Goal: Transaction & Acquisition: Purchase product/service

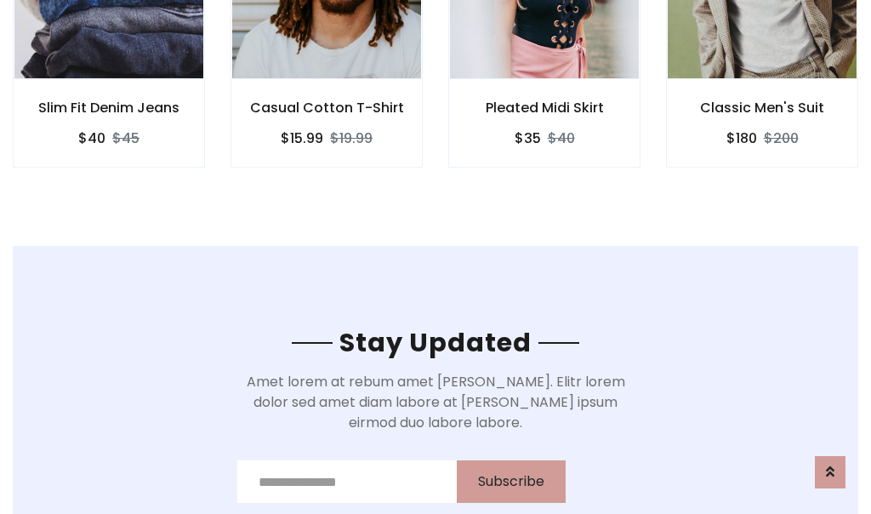
scroll to position [2562, 0]
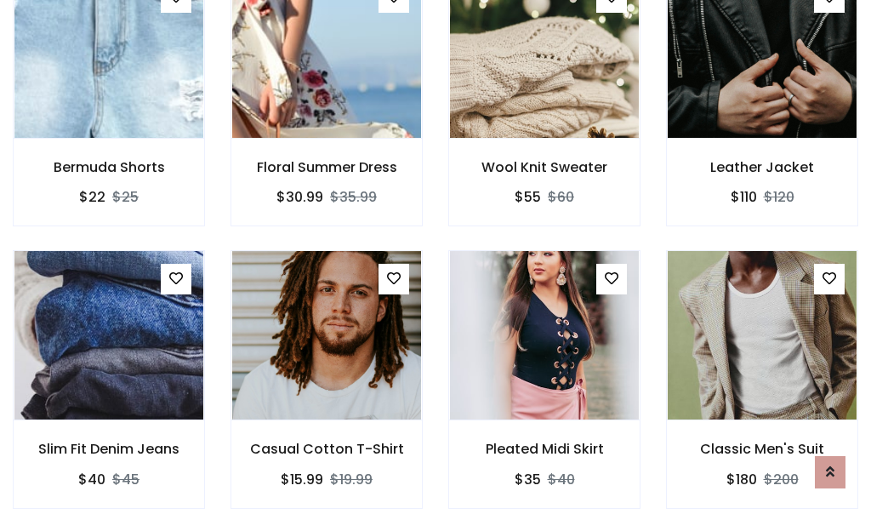
click at [435, 257] on div "Pleated Midi Skirt $35 $40" at bounding box center [544, 391] width 218 height 282
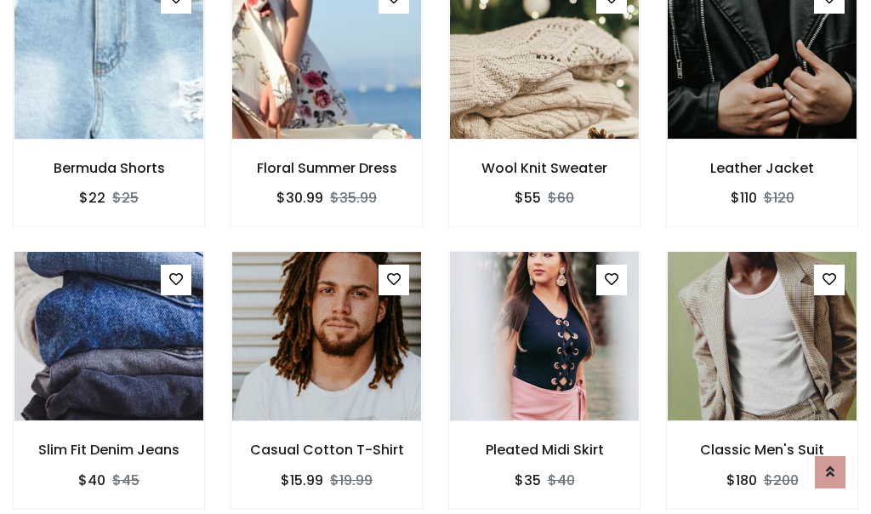
click at [435, 257] on div "Pleated Midi Skirt $35 $40" at bounding box center [544, 392] width 218 height 282
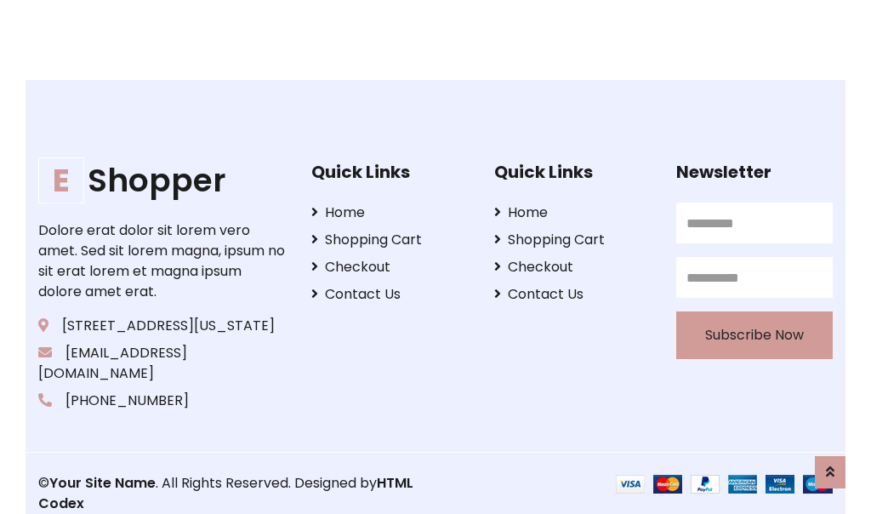
scroll to position [3238, 0]
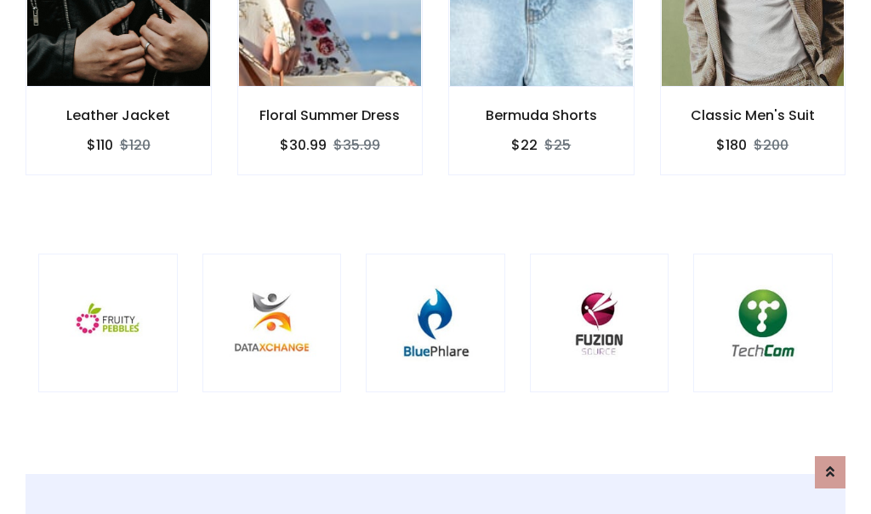
click at [435, 256] on div at bounding box center [435, 322] width 139 height 139
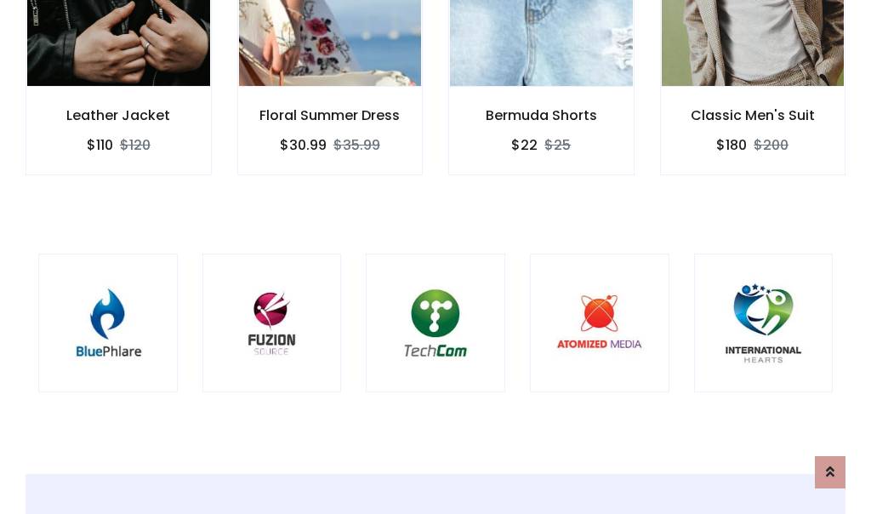
click at [435, 257] on div at bounding box center [435, 322] width 139 height 139
click at [435, 256] on div at bounding box center [435, 322] width 139 height 139
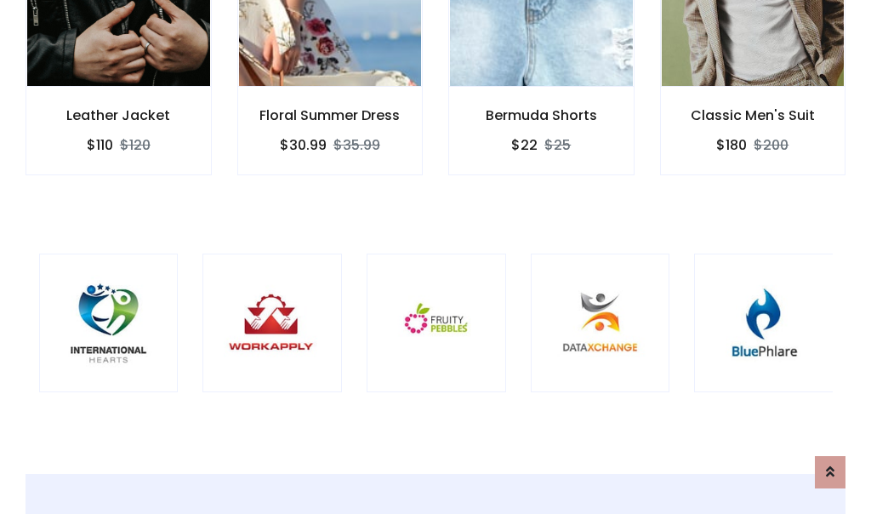
scroll to position [0, 0]
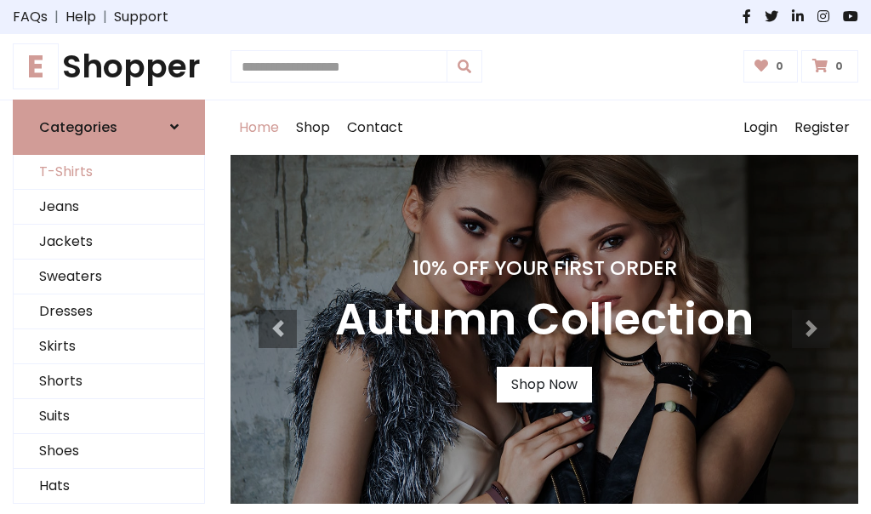
click at [109, 172] on link "T-Shirts" at bounding box center [109, 172] width 191 height 35
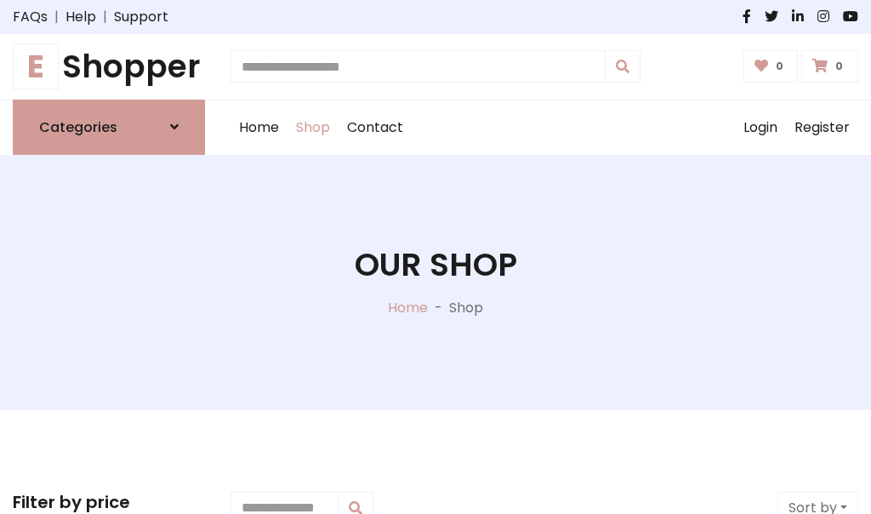
scroll to position [682, 0]
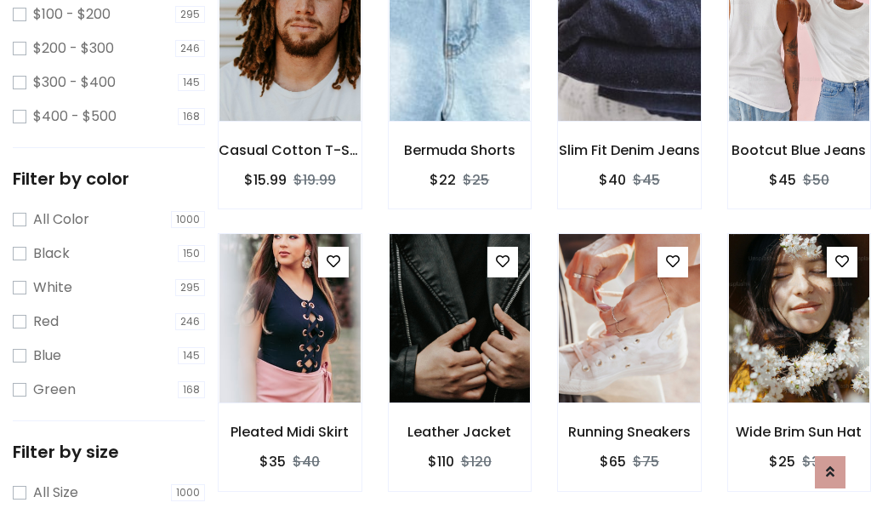
scroll to position [0, 0]
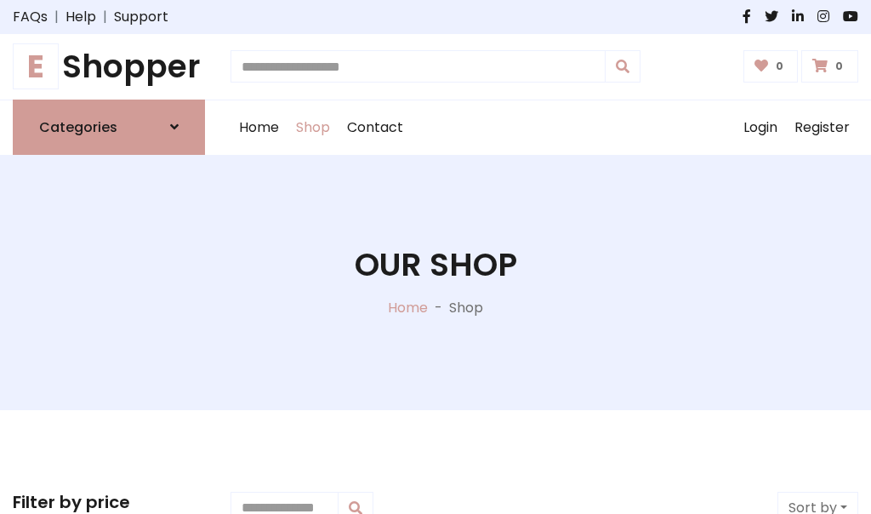
click at [109, 66] on h1 "E Shopper" at bounding box center [109, 67] width 192 height 38
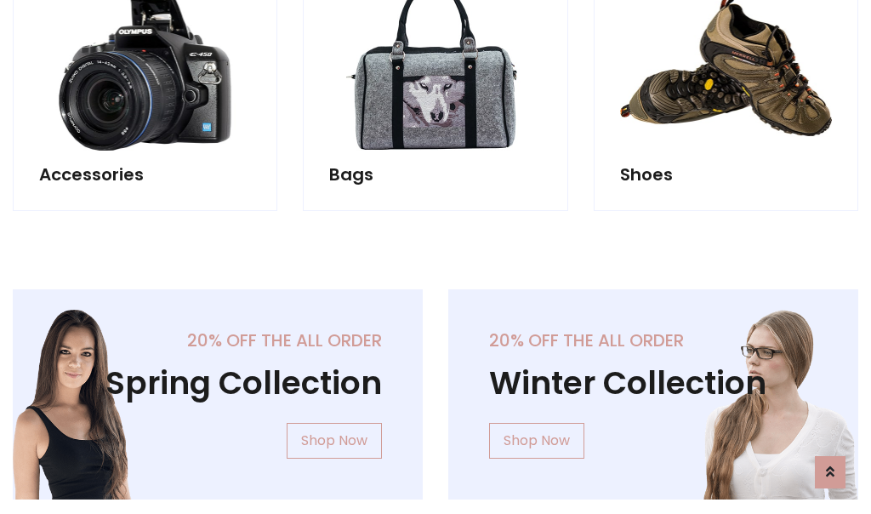
scroll to position [1653, 0]
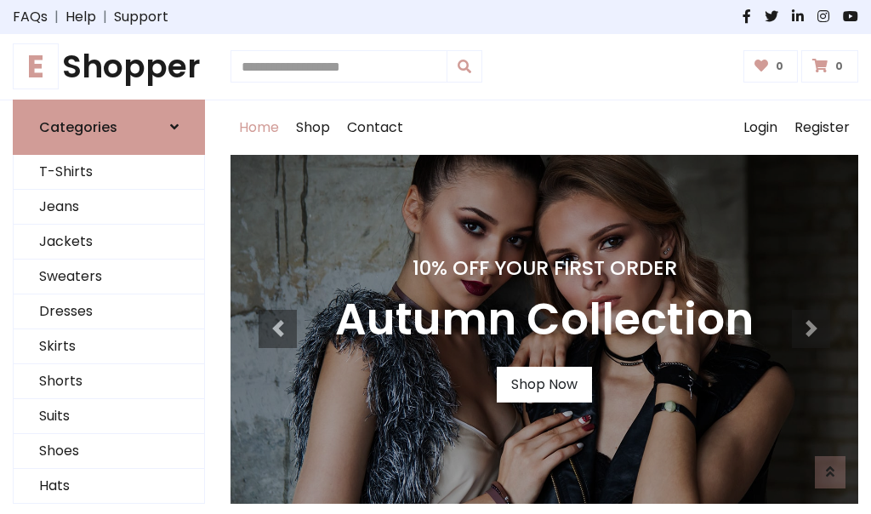
scroll to position [558, 0]
